Goal: Check status: Check status

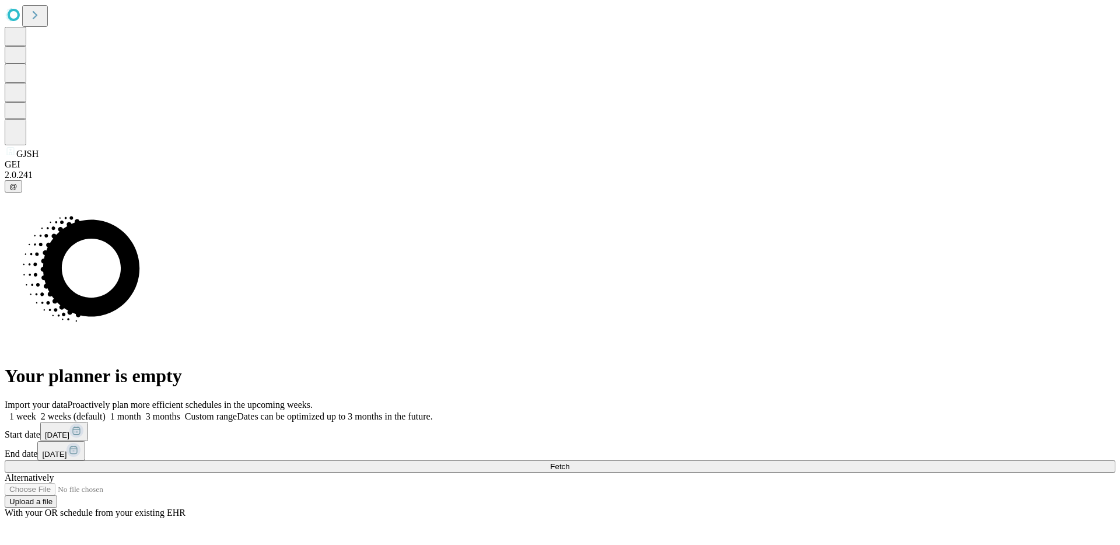
click at [836, 460] on button "Fetch" at bounding box center [560, 466] width 1110 height 12
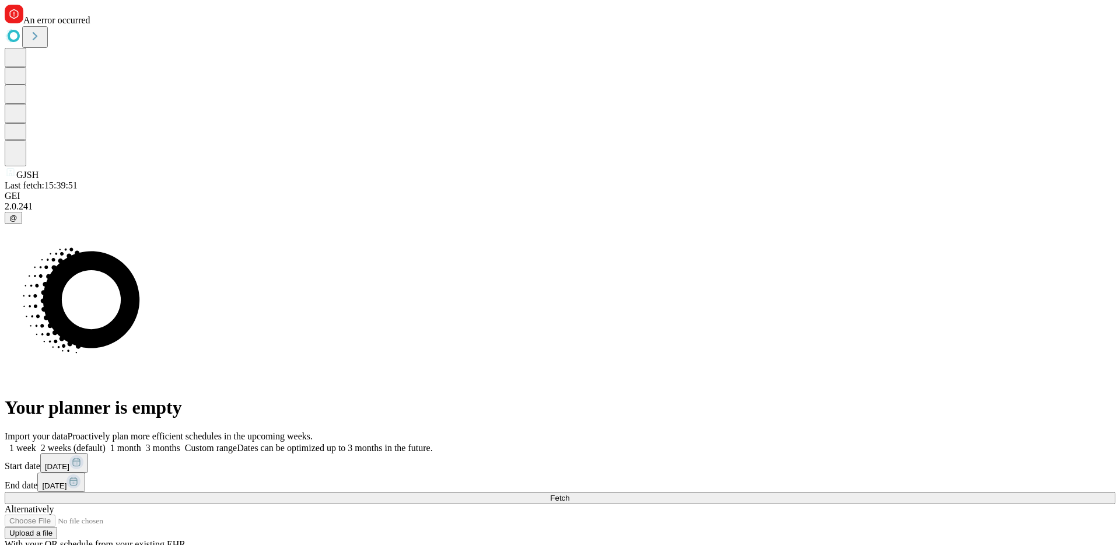
drag, startPoint x: 560, startPoint y: 55, endPoint x: 516, endPoint y: 52, distance: 43.8
click at [524, 224] on div "Your planner is empty" at bounding box center [560, 321] width 1110 height 194
drag, startPoint x: 611, startPoint y: 44, endPoint x: 599, endPoint y: 41, distance: 12.2
click at [611, 26] on div "An error occurred" at bounding box center [560, 15] width 1110 height 21
click at [90, 25] on span "An error occurred" at bounding box center [56, 20] width 67 height 10
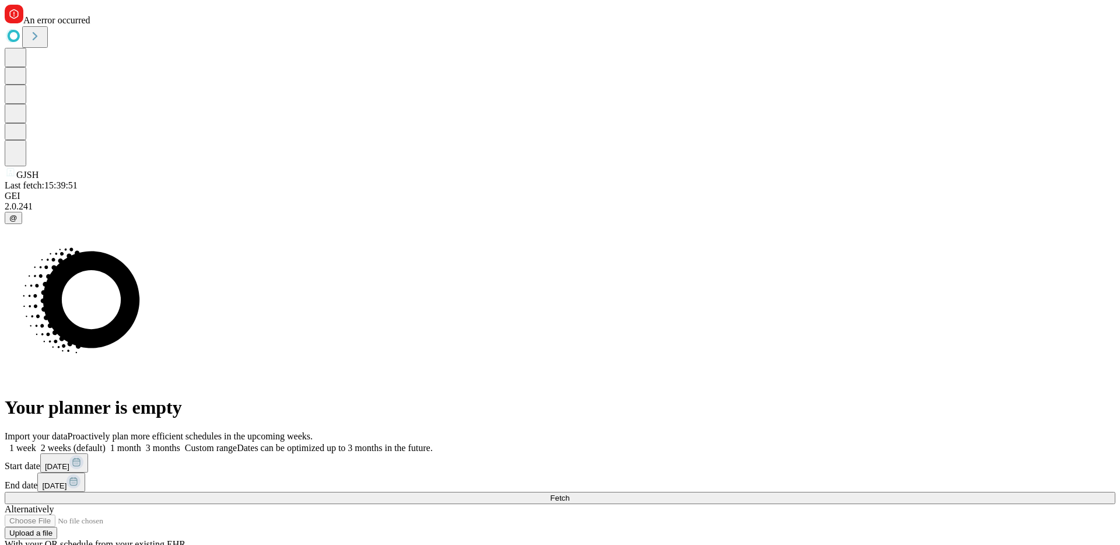
drag, startPoint x: 585, startPoint y: 37, endPoint x: 564, endPoint y: 39, distance: 20.5
click at [90, 25] on span "An error occurred" at bounding box center [56, 20] width 67 height 10
